Goal: Task Accomplishment & Management: Complete application form

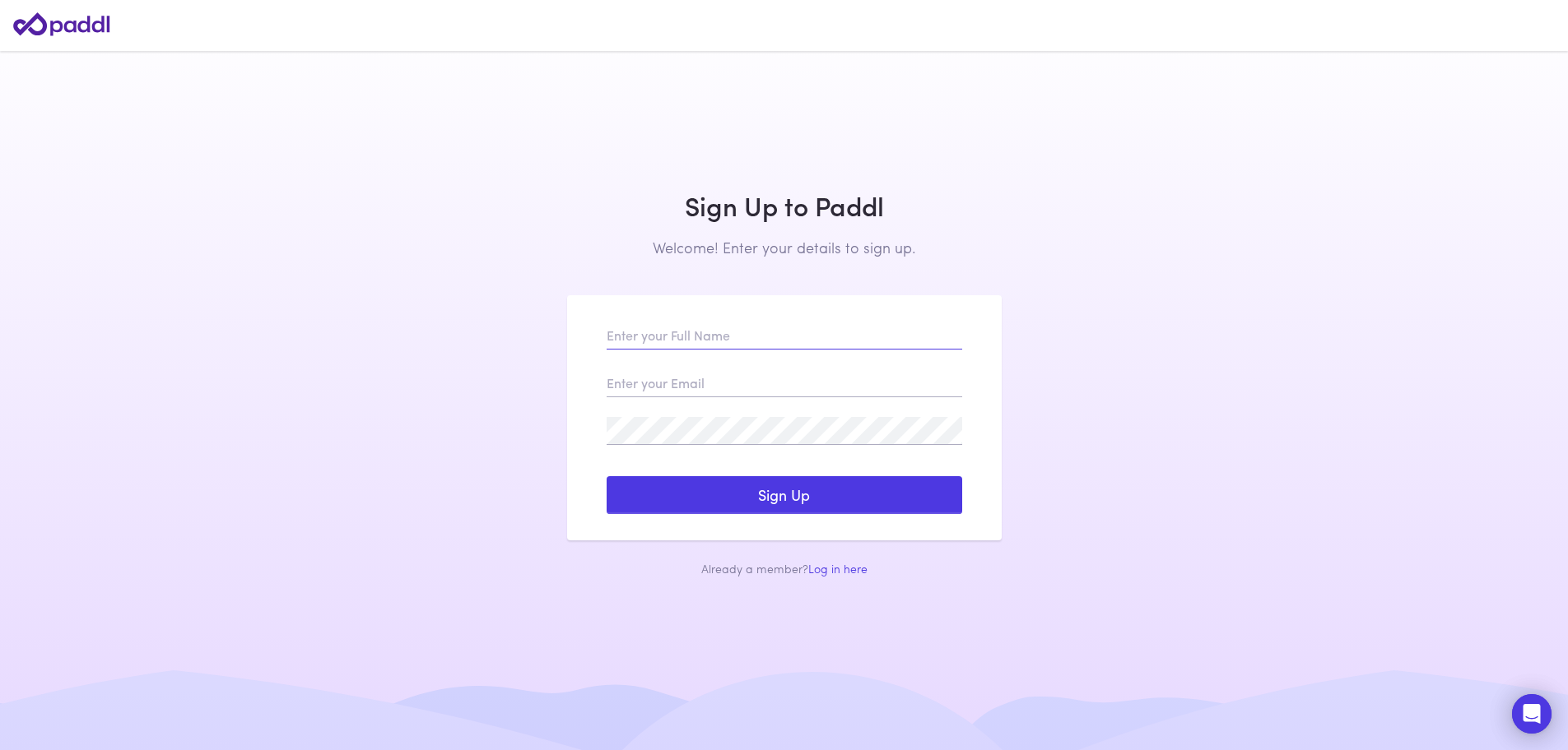
click at [685, 341] on input "text" at bounding box center [784, 335] width 355 height 28
type input "Hubber Olson"
click at [624, 386] on input "email" at bounding box center [784, 383] width 355 height 28
type input "hubberolson@gmail.com"
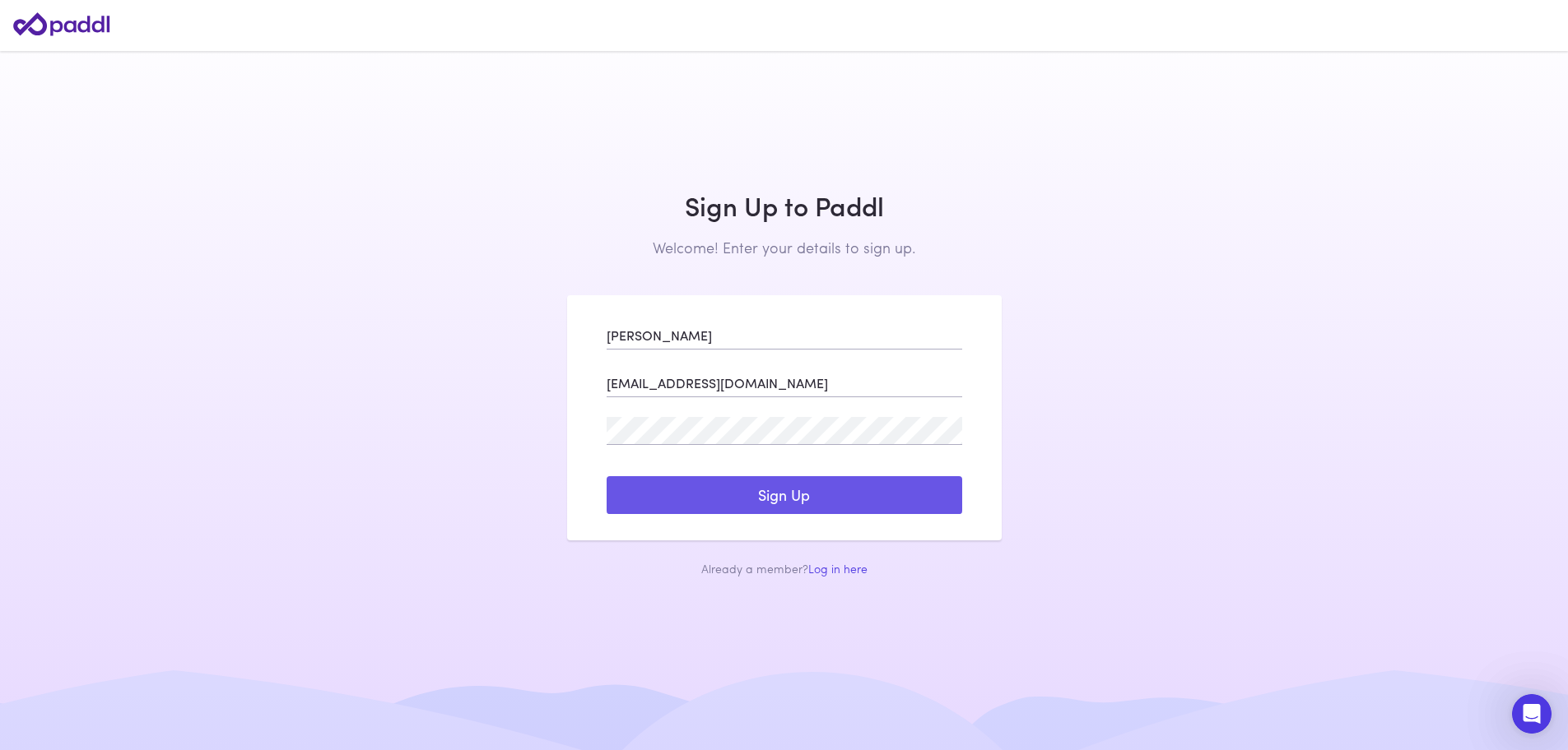
click at [785, 500] on button "Sign Up" at bounding box center [784, 495] width 355 height 38
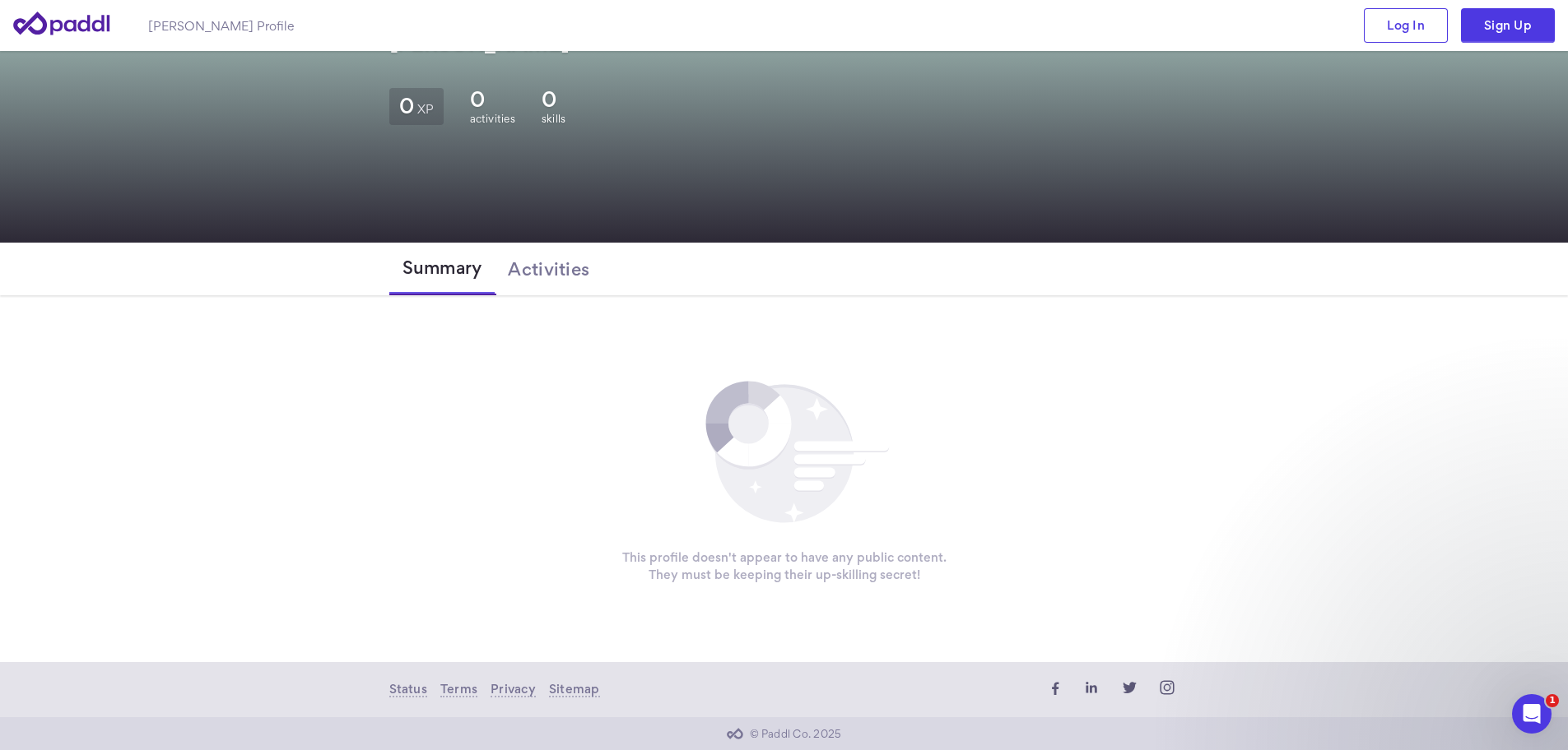
click at [812, 425] on icon at bounding box center [784, 453] width 138 height 138
click at [755, 454] on icon at bounding box center [770, 446] width 43 height 43
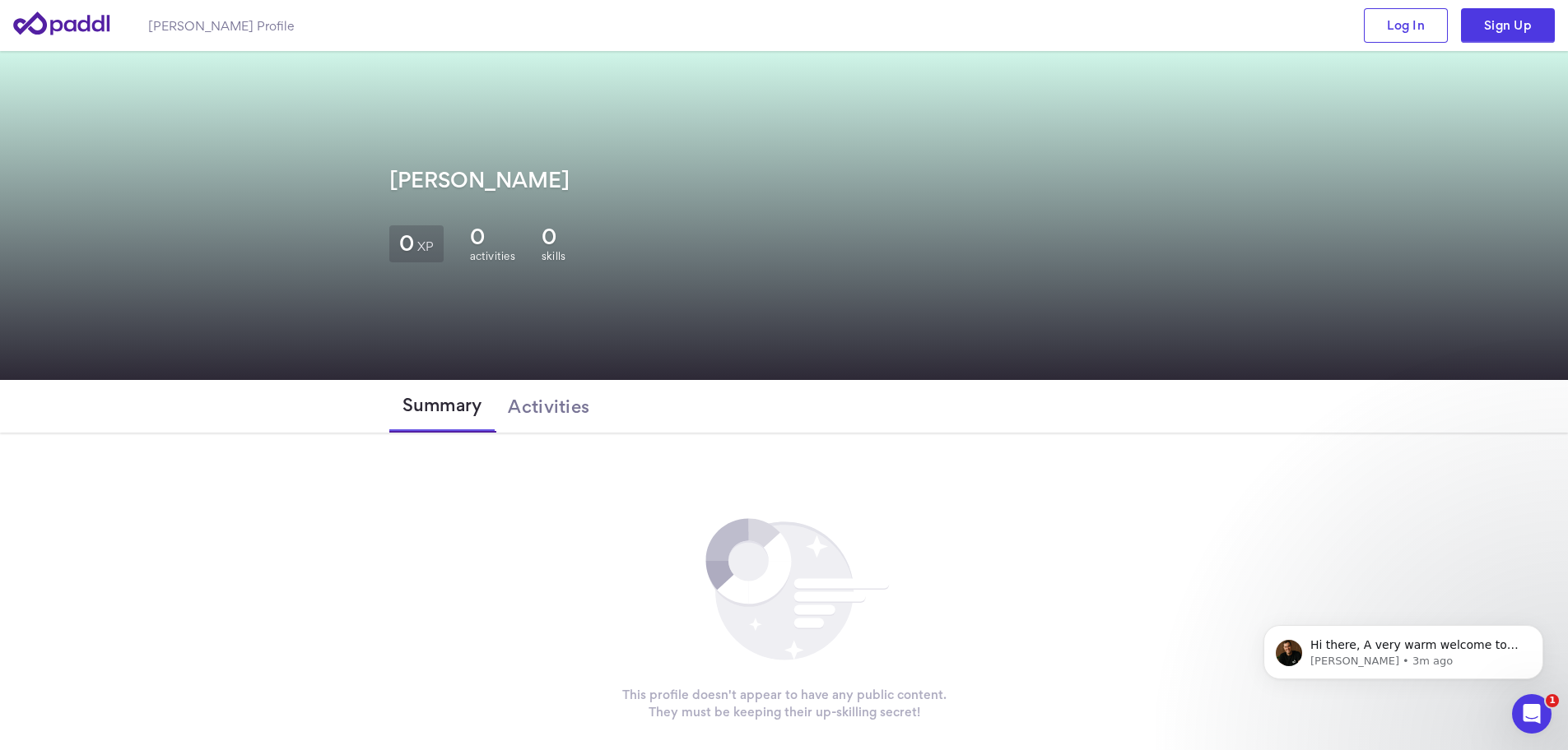
scroll to position [137, 0]
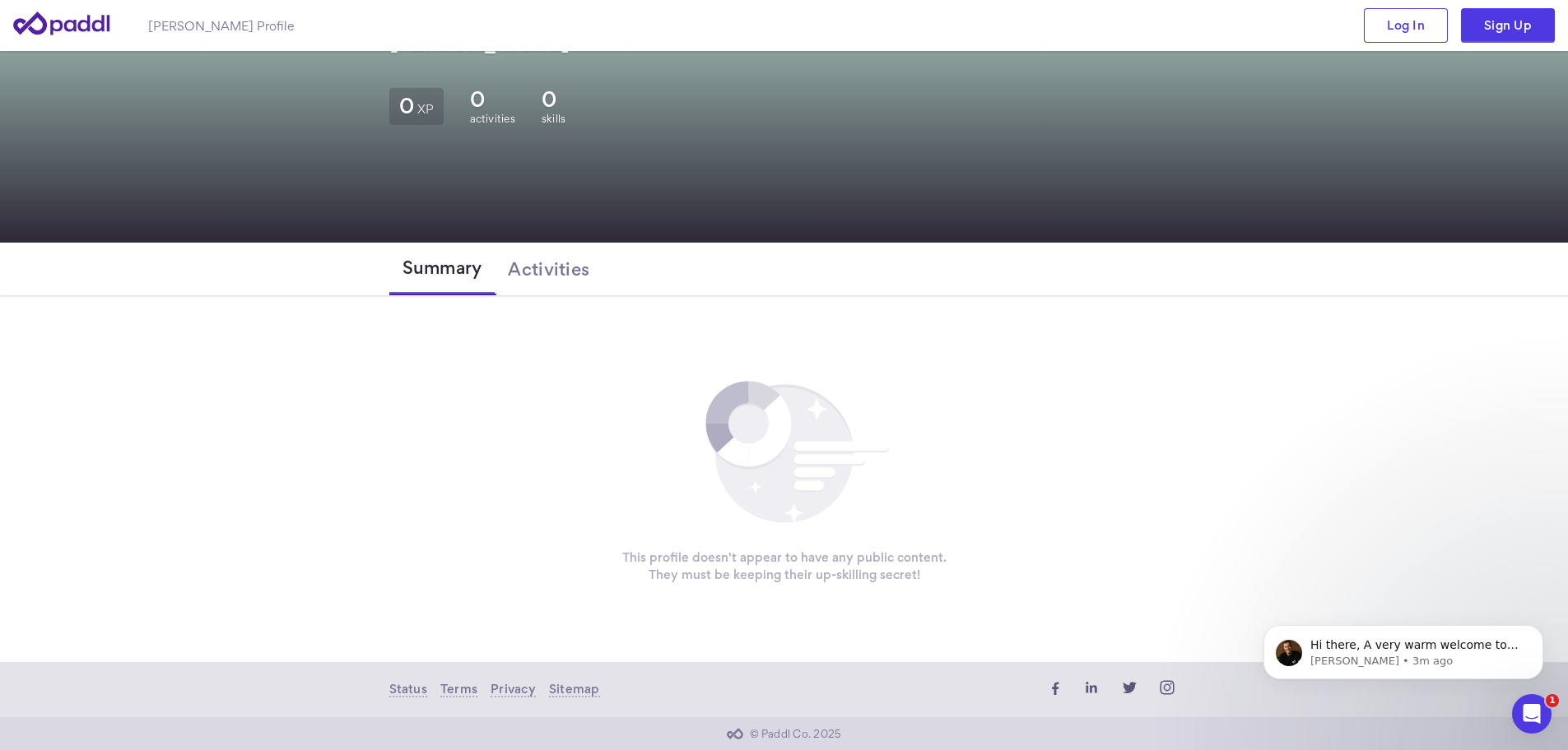
click at [750, 429] on circle at bounding box center [747, 423] width 40 height 40
click at [750, 430] on circle at bounding box center [747, 423] width 40 height 40
click at [789, 426] on icon at bounding box center [770, 446] width 43 height 43
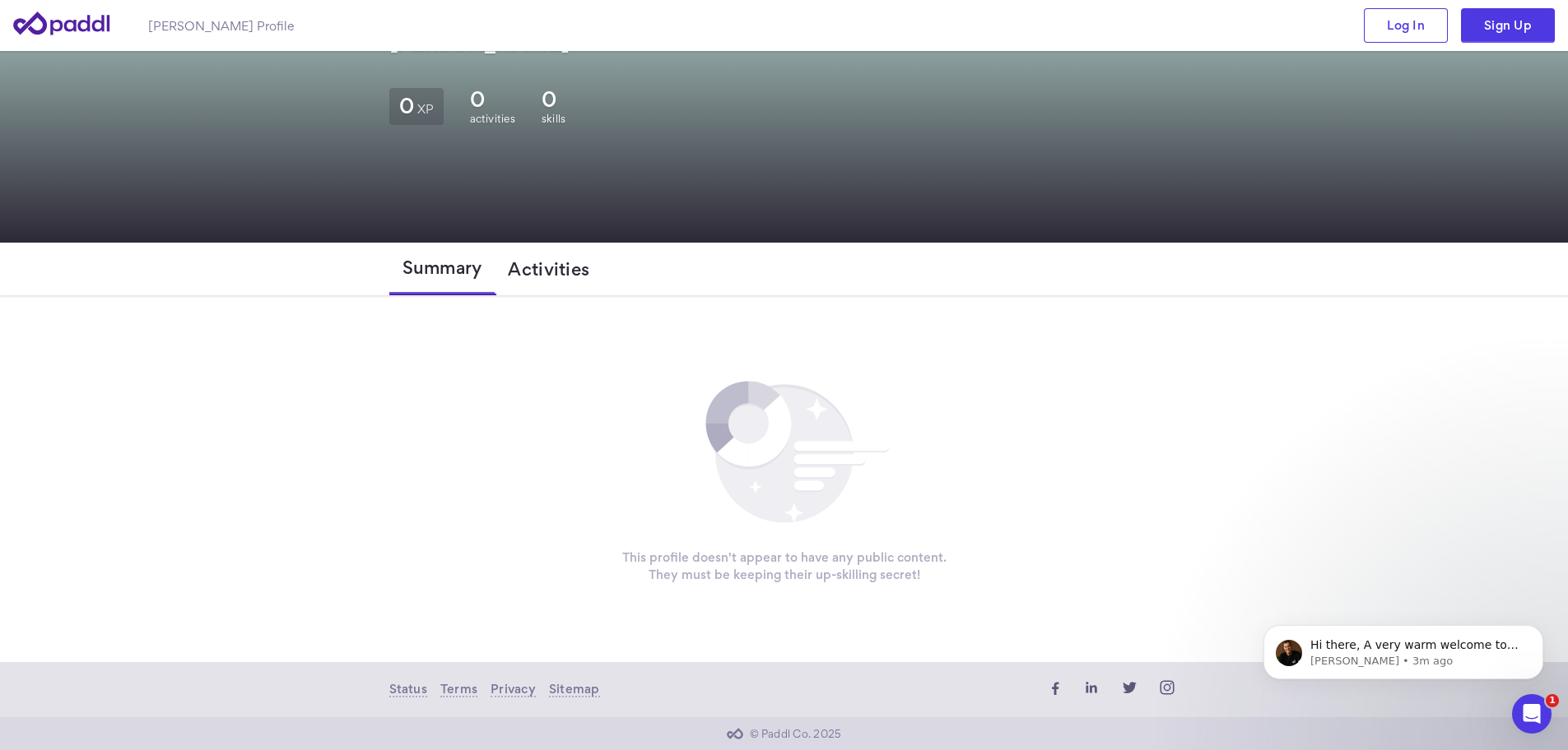
click at [562, 262] on span "Activities" at bounding box center [548, 268] width 81 height 20
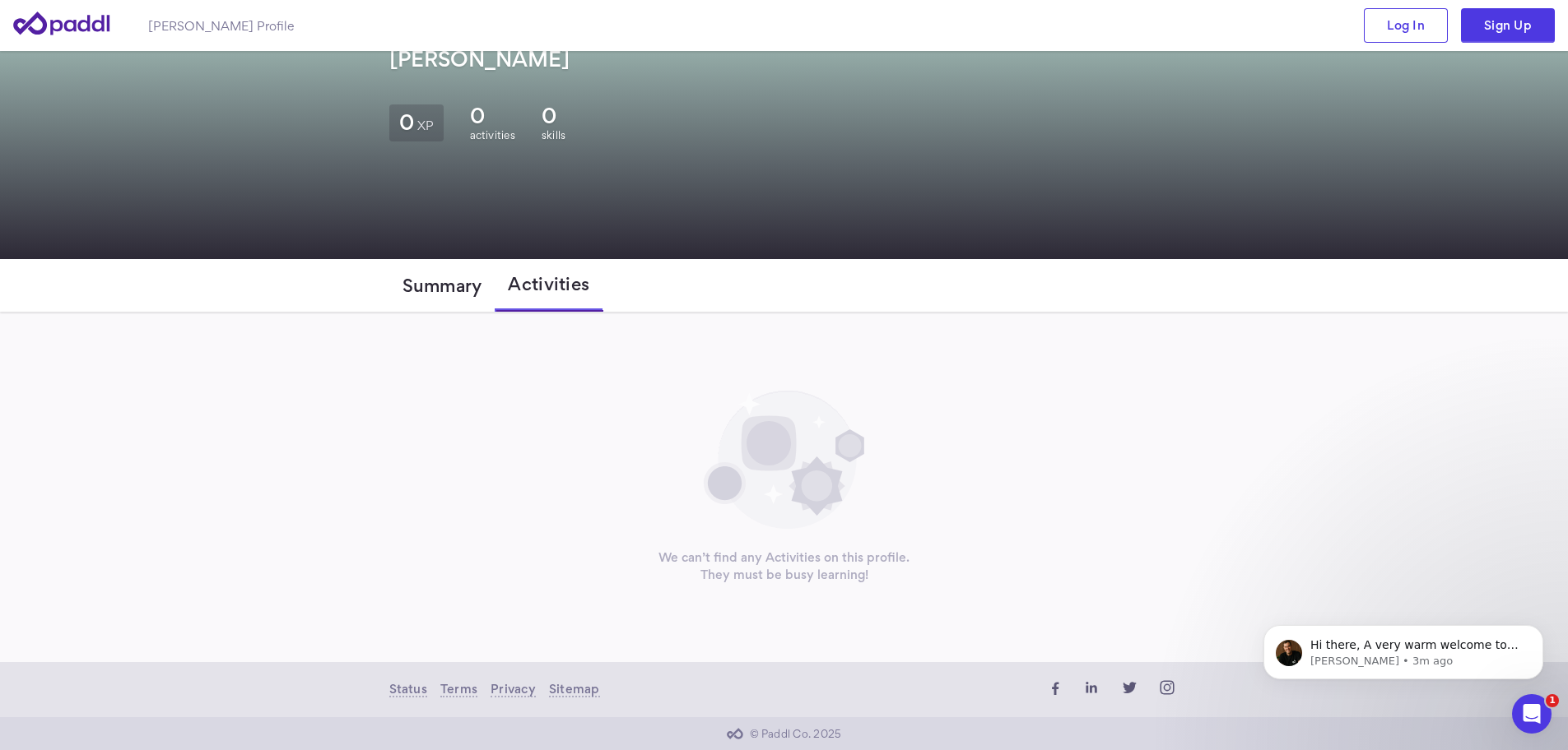
click at [460, 277] on span "Summary" at bounding box center [442, 285] width 79 height 20
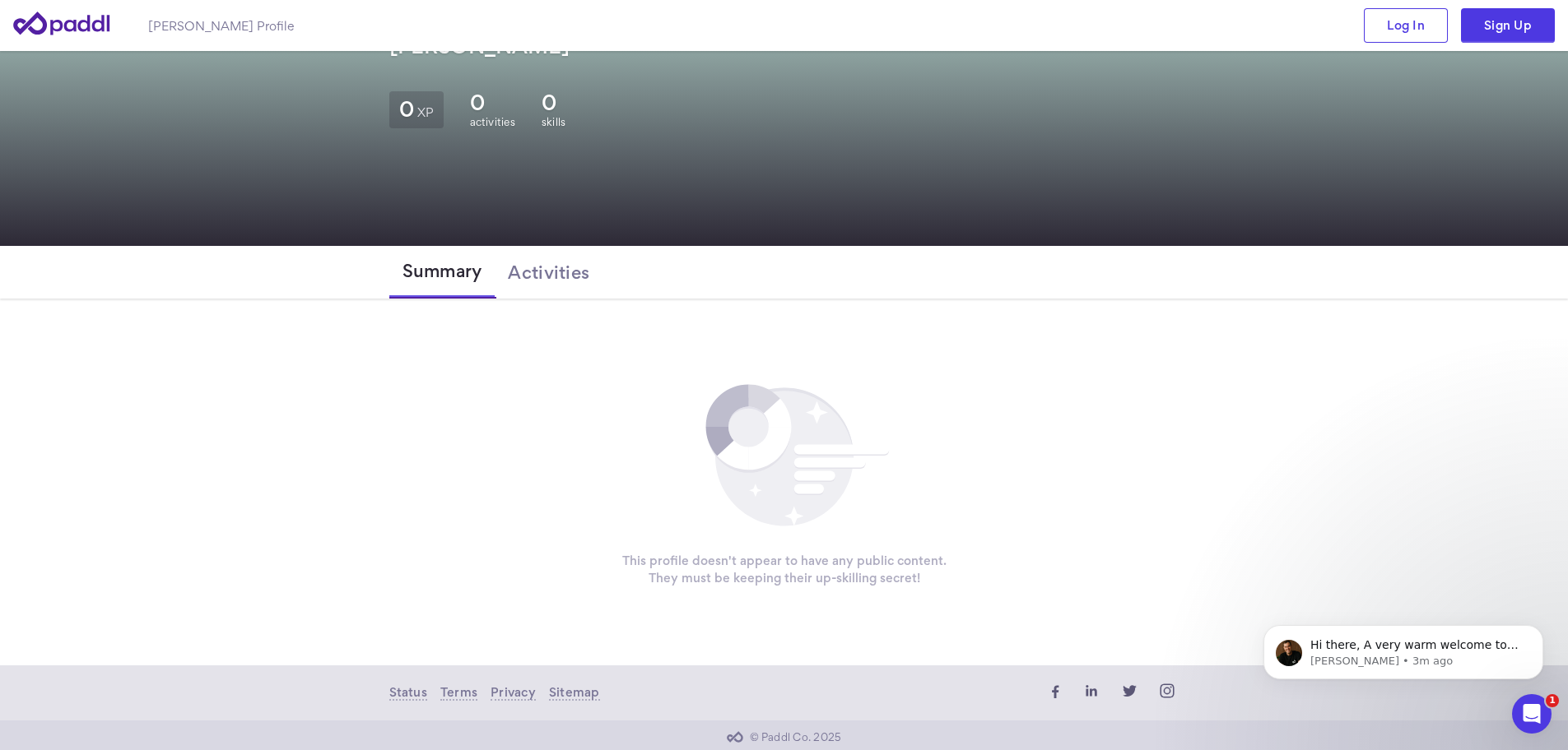
scroll to position [137, 0]
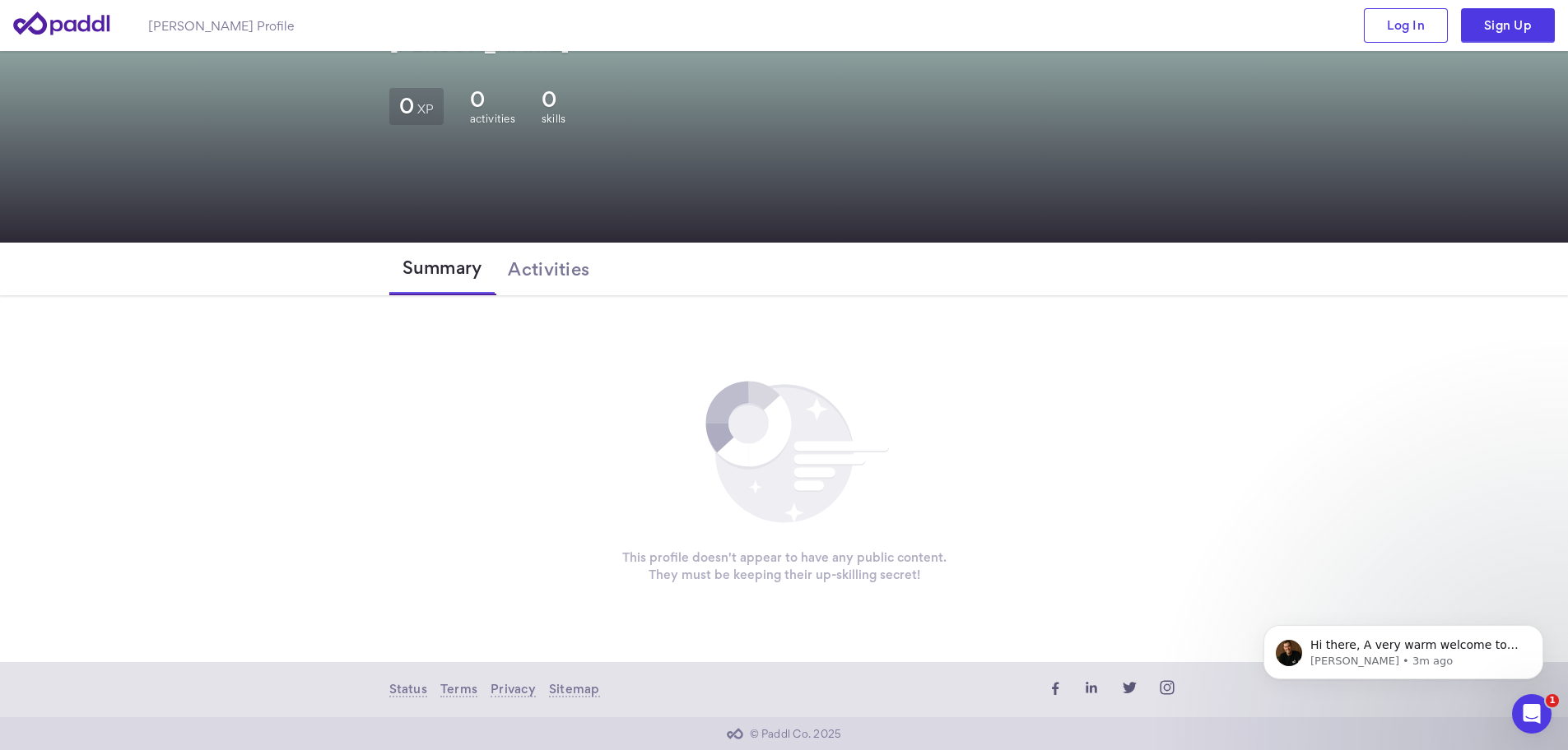
click at [788, 470] on icon at bounding box center [784, 453] width 138 height 138
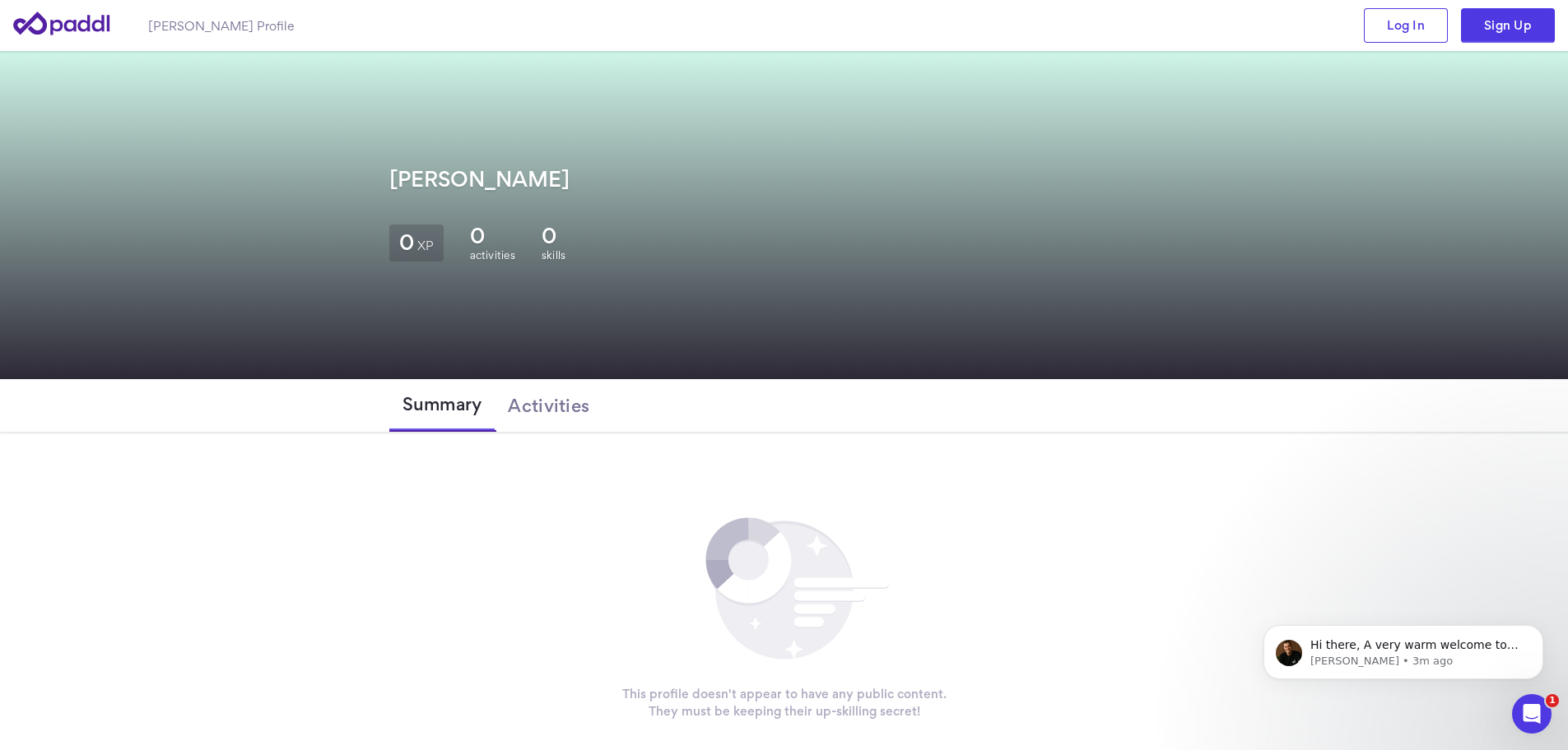
scroll to position [0, 0]
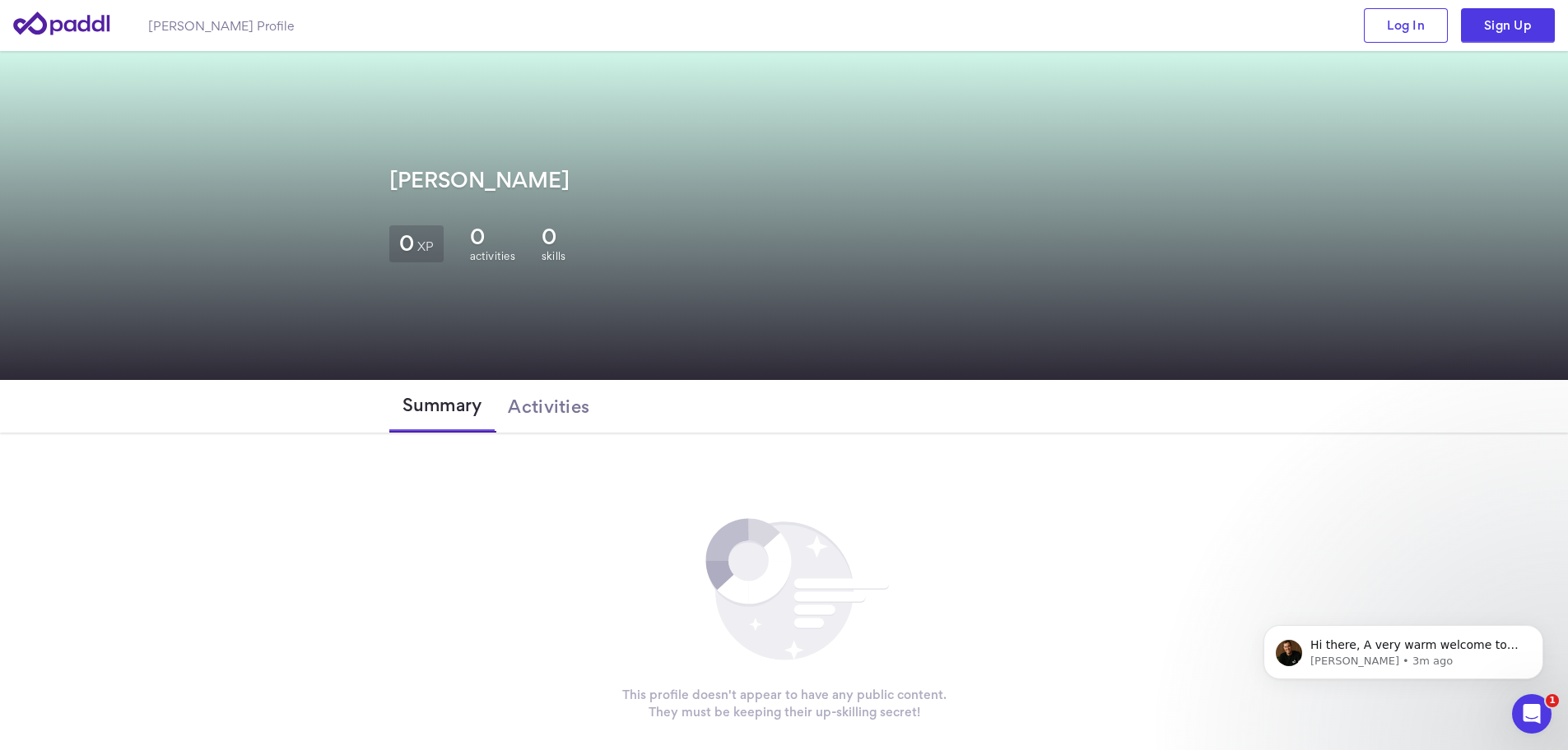
click at [410, 241] on span "0" at bounding box center [406, 243] width 15 height 16
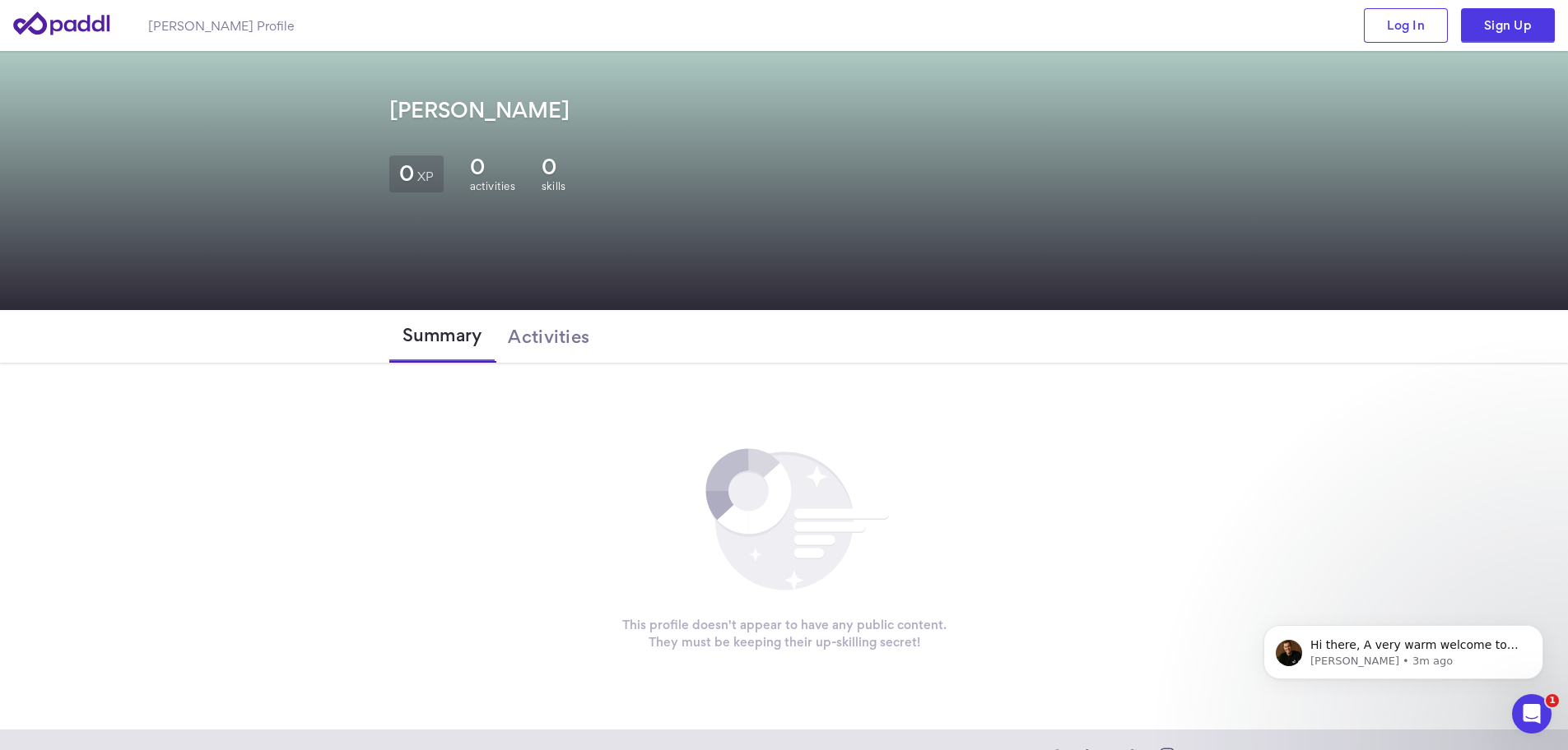
scroll to position [137, 0]
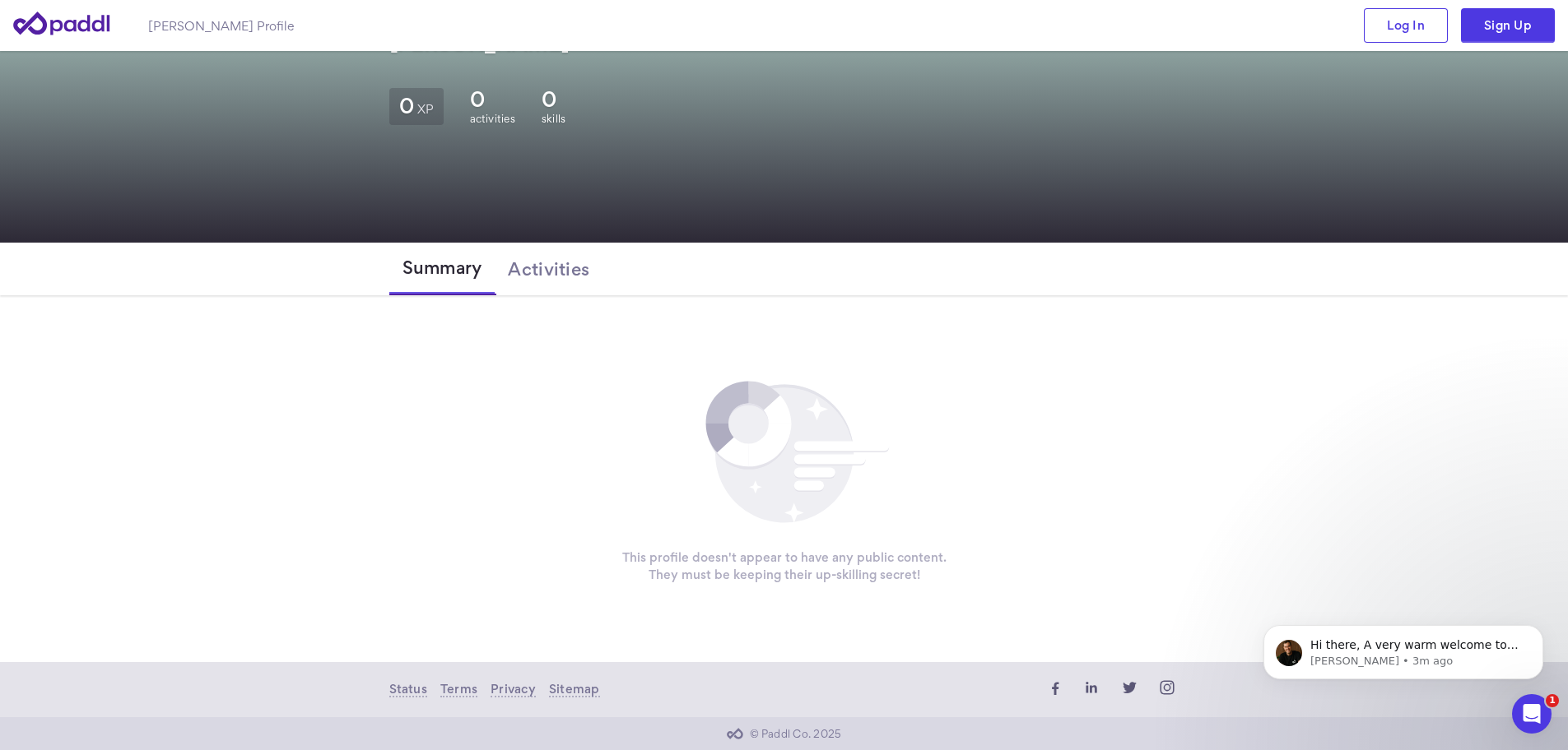
drag, startPoint x: 204, startPoint y: 19, endPoint x: 194, endPoint y: 42, distance: 25.1
click at [200, 24] on h1 "Hubber Olson Profile" at bounding box center [221, 25] width 146 height 17
click at [842, 449] on rect at bounding box center [841, 446] width 95 height 10
drag, startPoint x: 834, startPoint y: 454, endPoint x: 786, endPoint y: 446, distance: 48.7
click at [834, 455] on g at bounding box center [797, 452] width 183 height 141
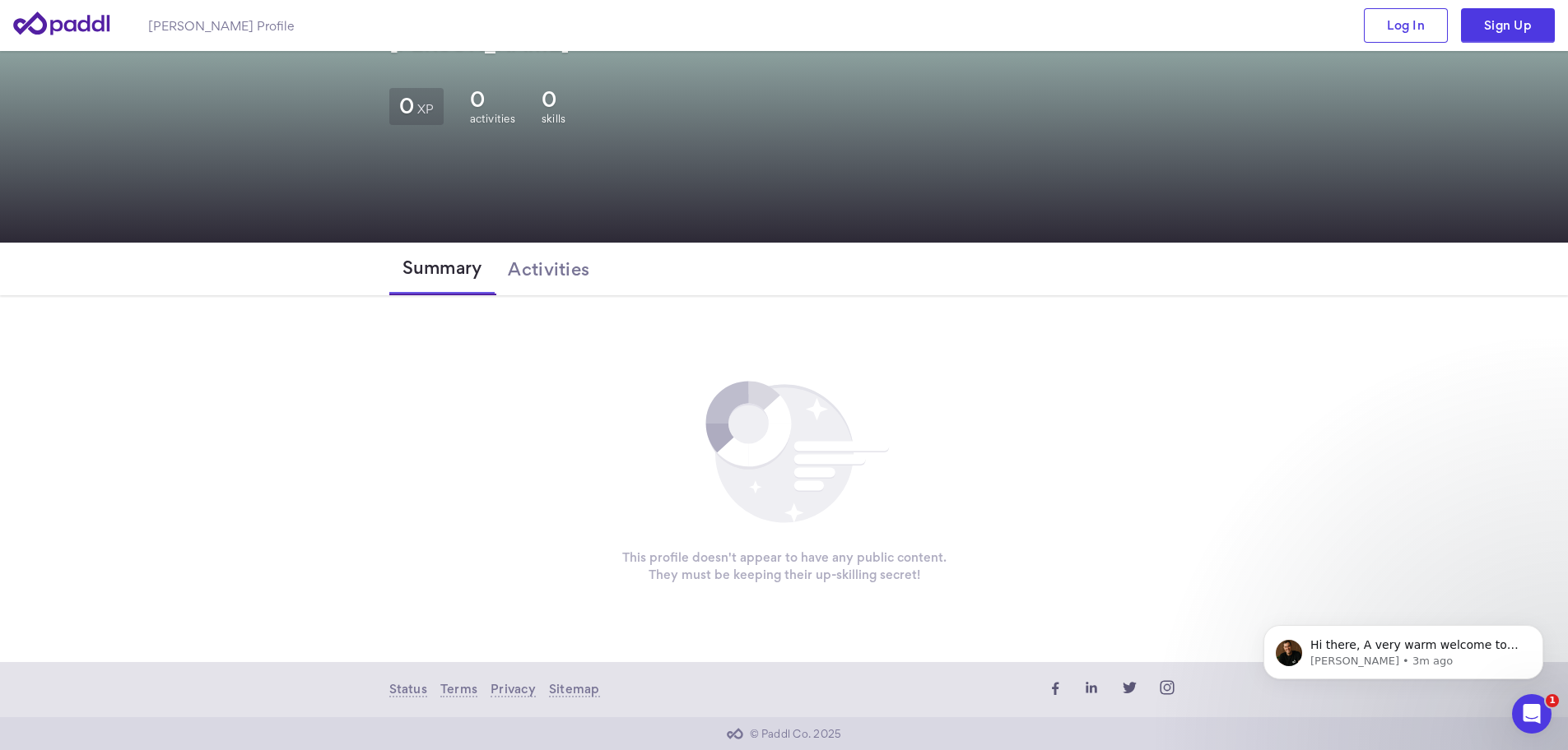
click at [785, 445] on icon at bounding box center [770, 446] width 43 height 43
click at [204, 48] on div "Hubber Olson Profile Log In Sign Up" at bounding box center [784, 25] width 1568 height 51
click at [204, 35] on div "Hubber Olson Profile Log In Sign Up" at bounding box center [784, 25] width 1568 height 51
click at [203, 31] on h1 "Hubber Olson Profile" at bounding box center [221, 25] width 146 height 17
click at [70, 22] on icon at bounding box center [63, 23] width 99 height 47
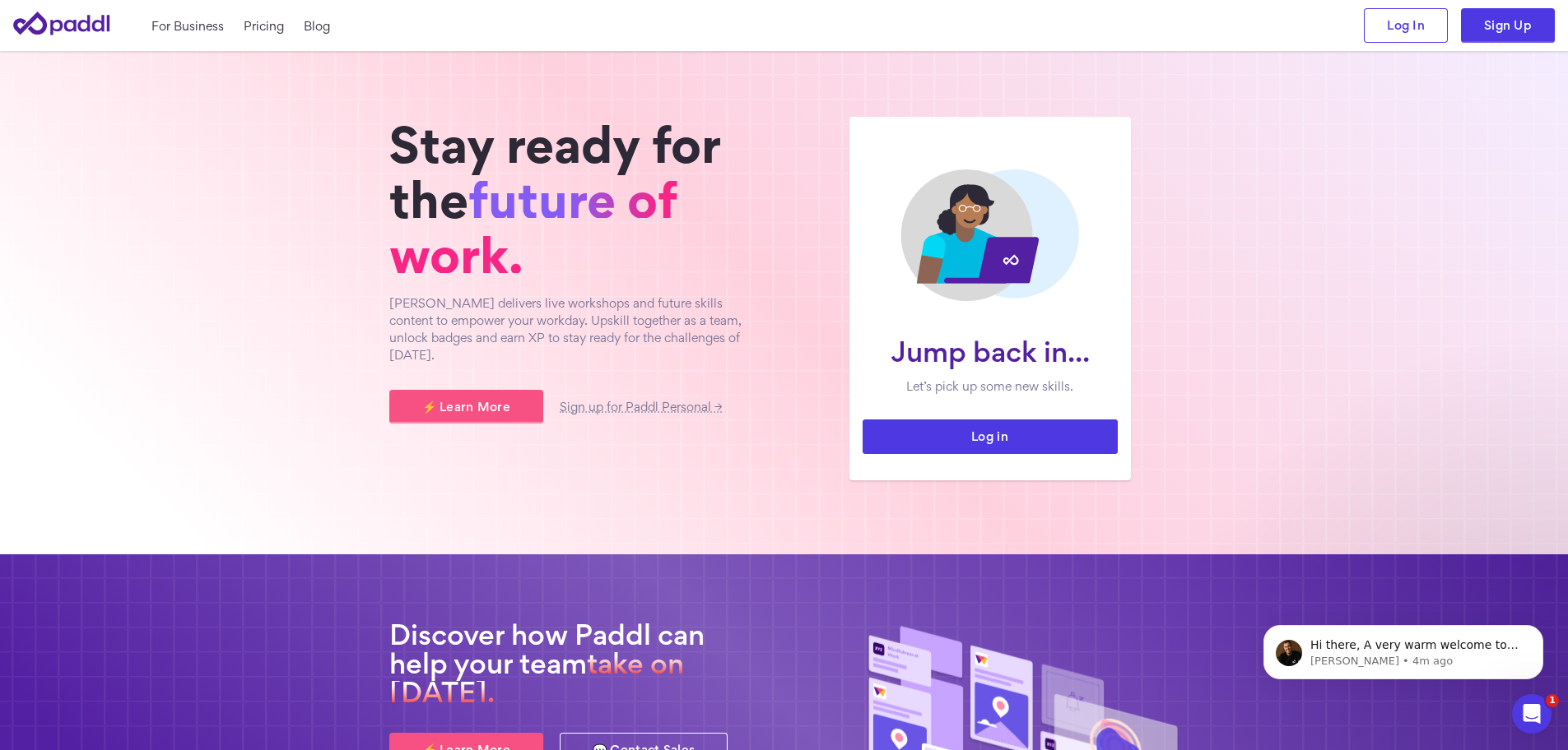
click at [1020, 430] on link "Log in" at bounding box center [990, 436] width 255 height 35
click at [991, 428] on link "Log in" at bounding box center [990, 436] width 255 height 35
